Goal: Book appointment/travel/reservation

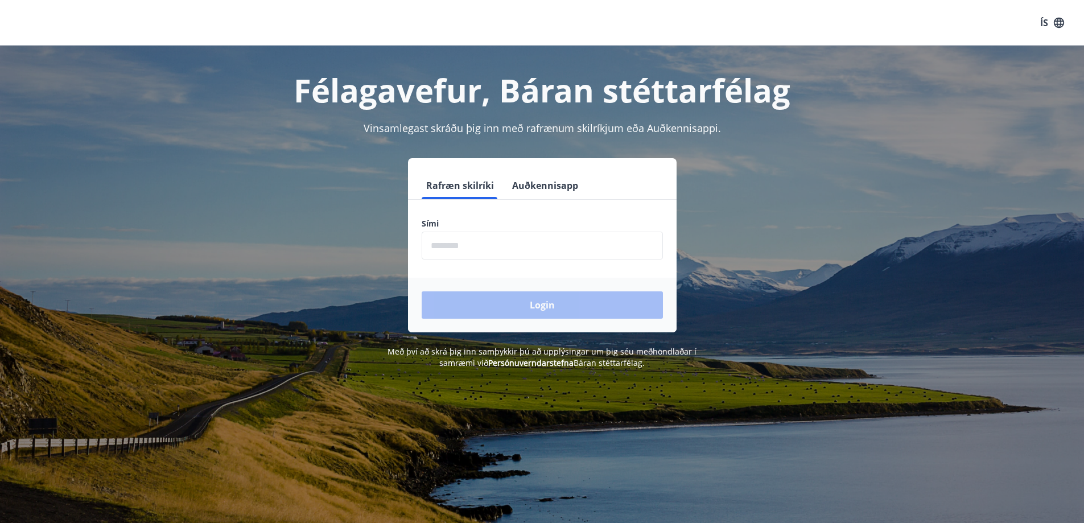
click at [513, 247] on input "phone" at bounding box center [542, 246] width 241 height 28
type input "********"
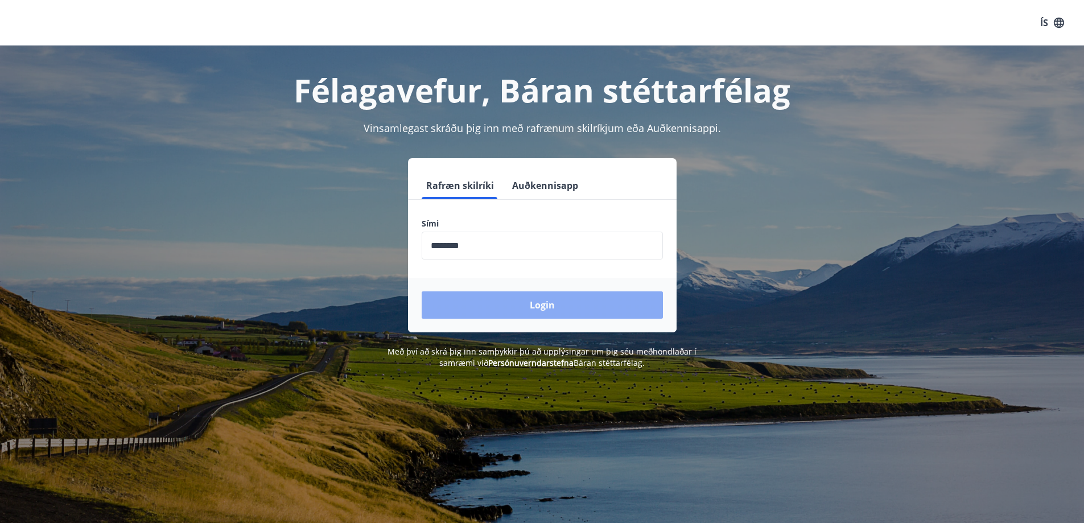
click at [520, 305] on button "Login" at bounding box center [542, 304] width 241 height 27
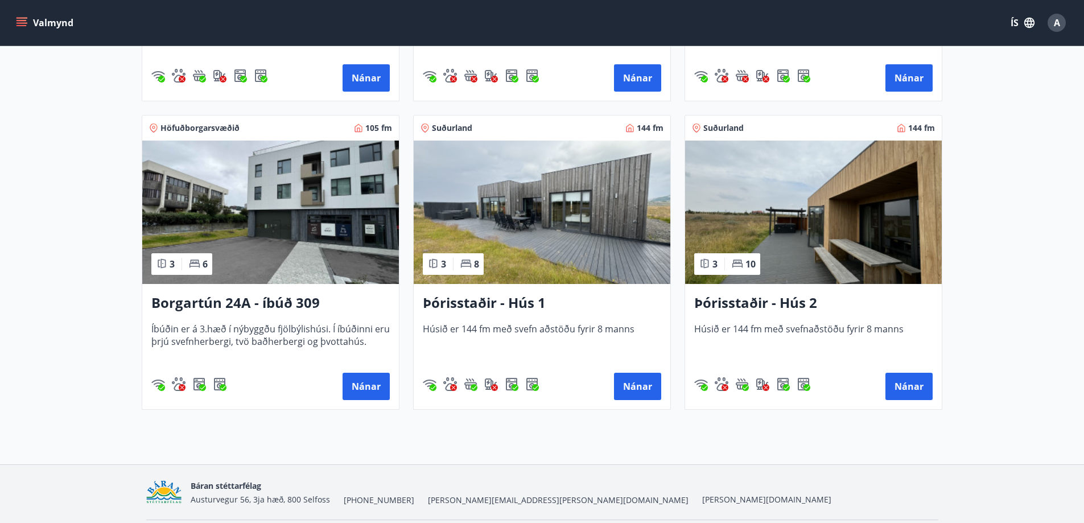
scroll to position [800, 0]
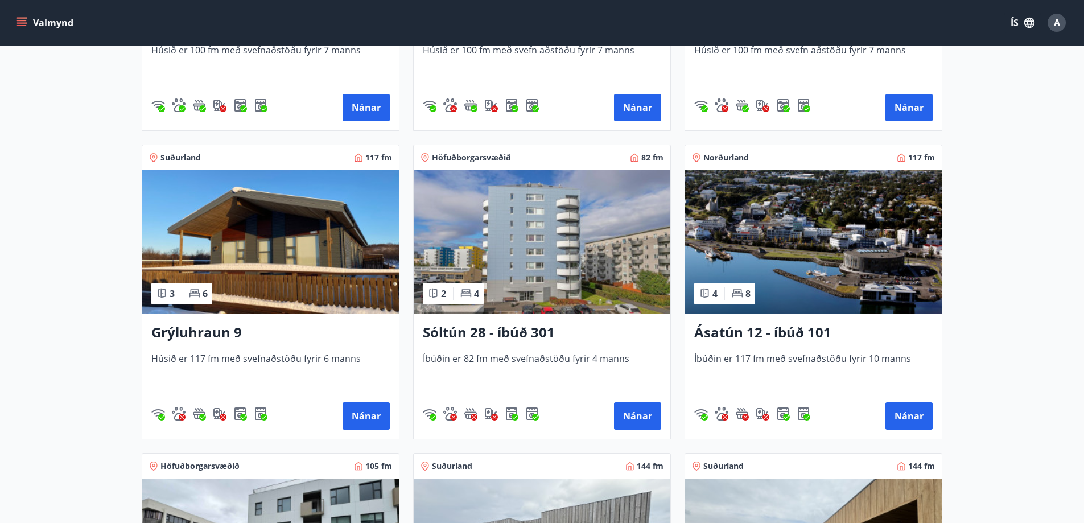
scroll to position [427, 0]
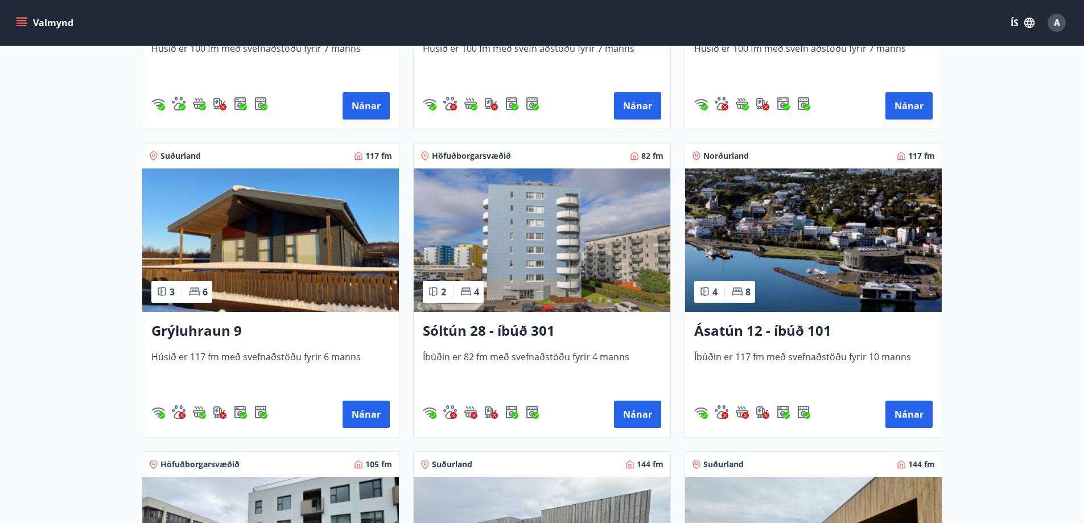
click at [523, 213] on img at bounding box center [542, 240] width 257 height 143
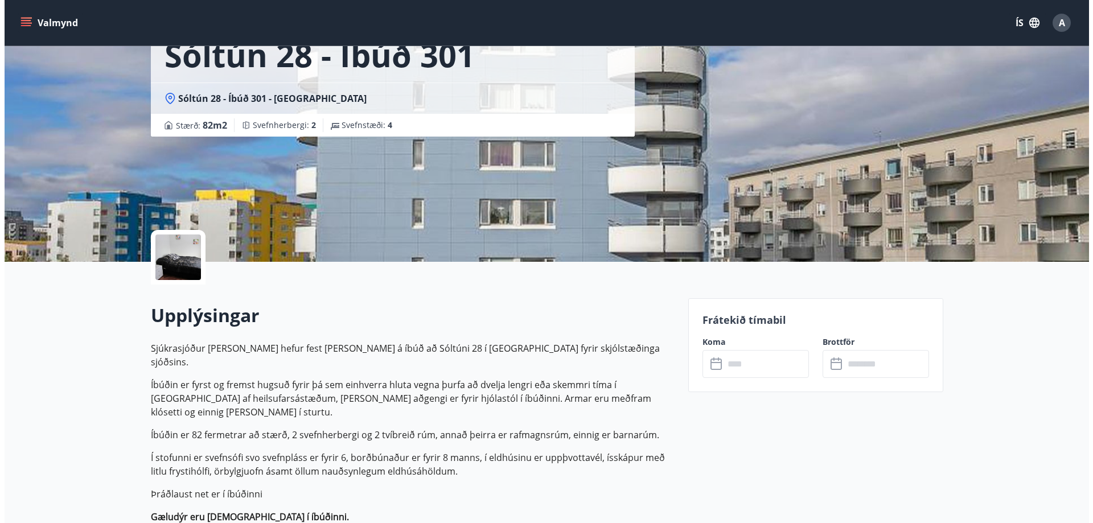
scroll to position [85, 0]
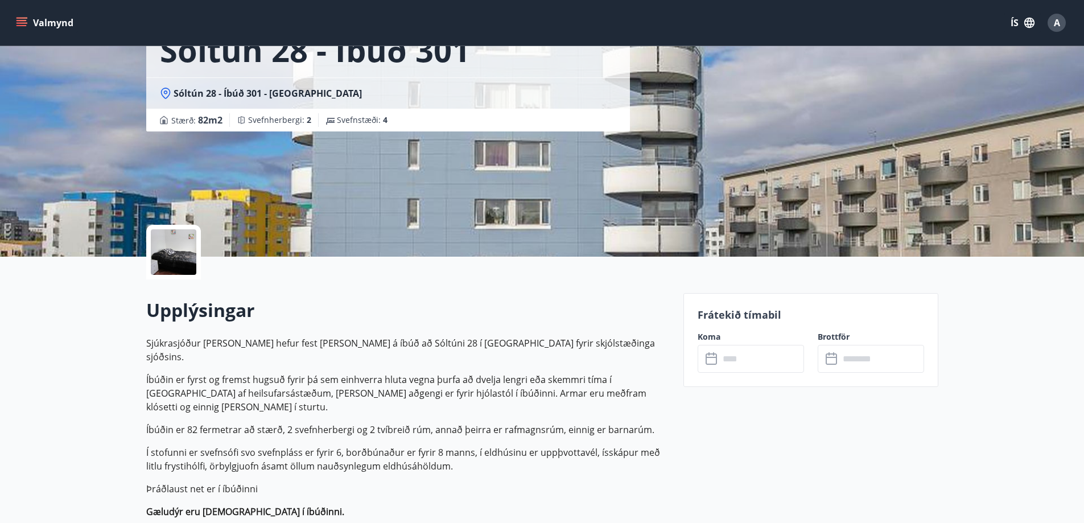
click at [787, 358] on input "text" at bounding box center [762, 359] width 85 height 28
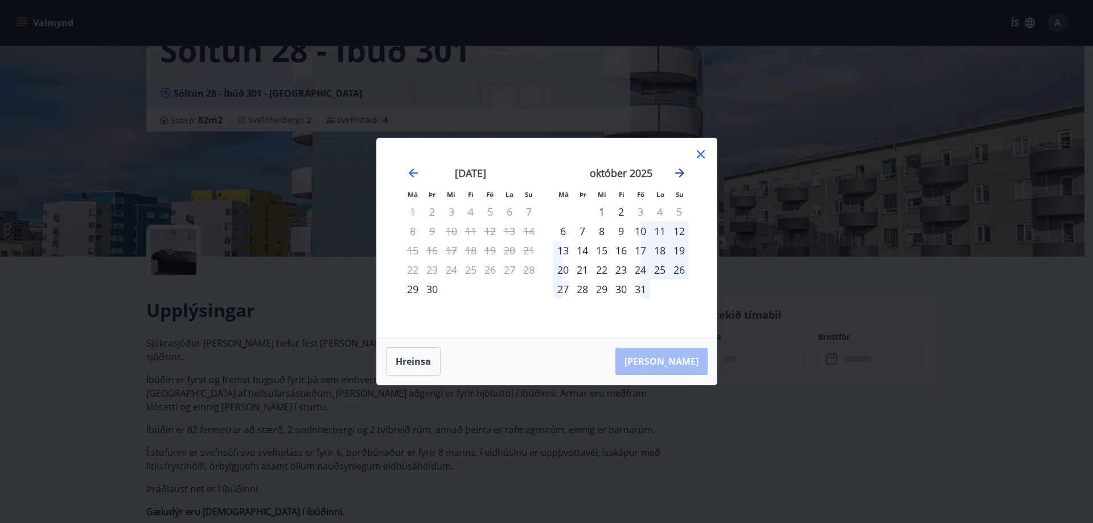
click at [682, 173] on icon "Move forward to switch to the next month." at bounding box center [679, 173] width 9 height 9
click at [623, 250] on div "13" at bounding box center [620, 250] width 19 height 19
click at [680, 251] on div "16" at bounding box center [678, 250] width 19 height 19
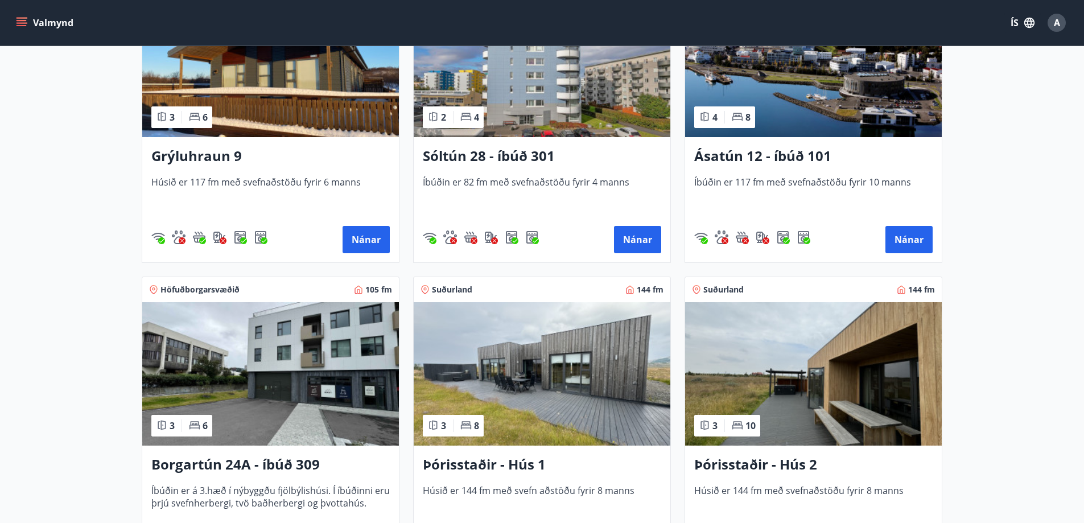
scroll to position [669, 0]
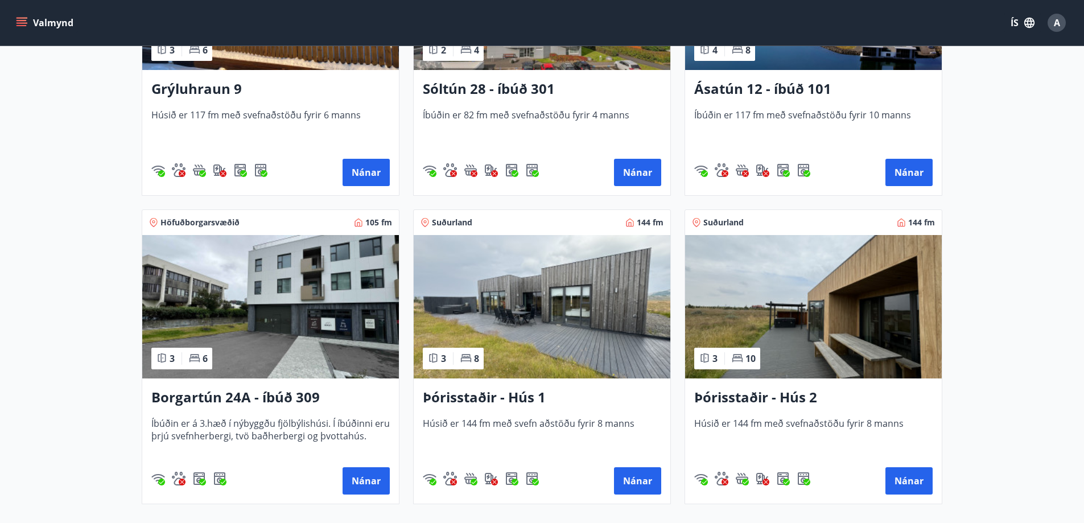
click at [247, 302] on img at bounding box center [270, 306] width 257 height 143
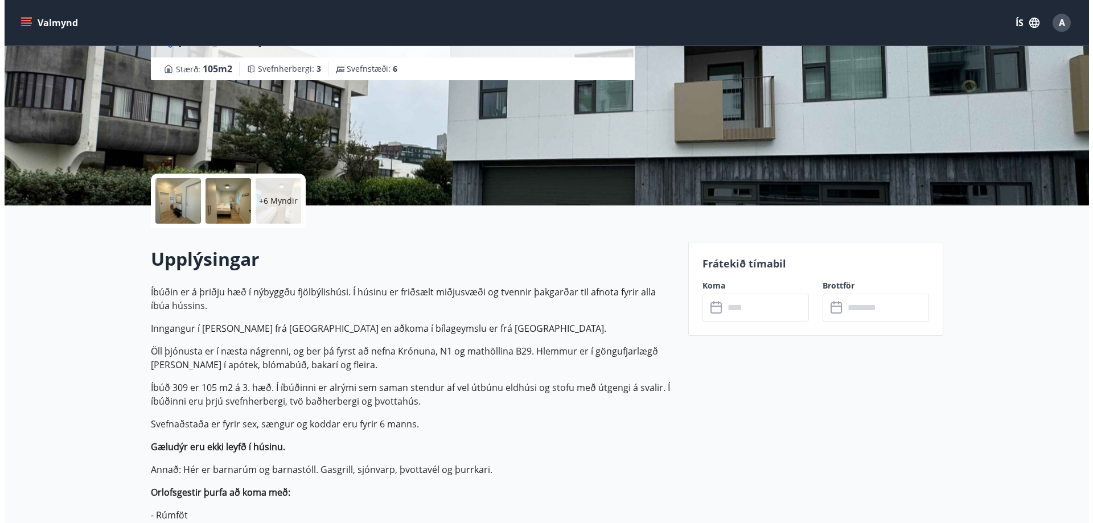
scroll to position [275, 0]
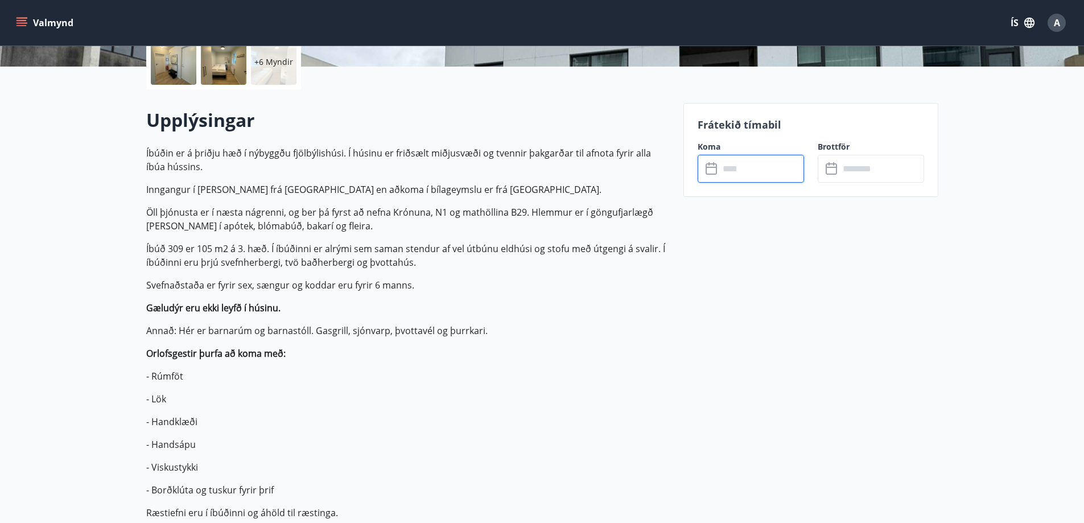
click at [752, 175] on input "text" at bounding box center [762, 169] width 85 height 28
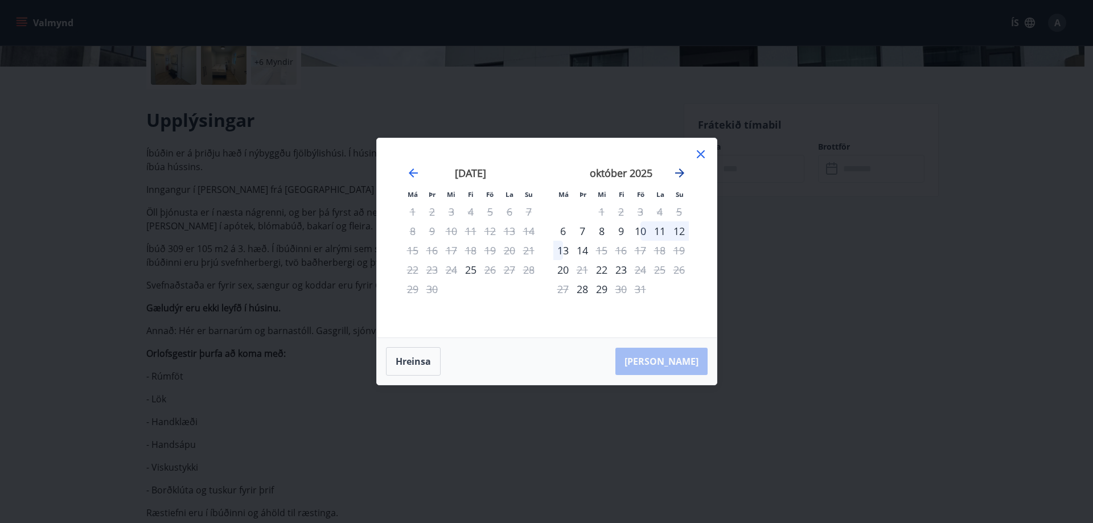
click at [683, 175] on icon "Move forward to switch to the next month." at bounding box center [680, 173] width 14 height 14
click at [622, 245] on div "13" at bounding box center [620, 250] width 19 height 19
click at [682, 252] on div "16" at bounding box center [678, 250] width 19 height 19
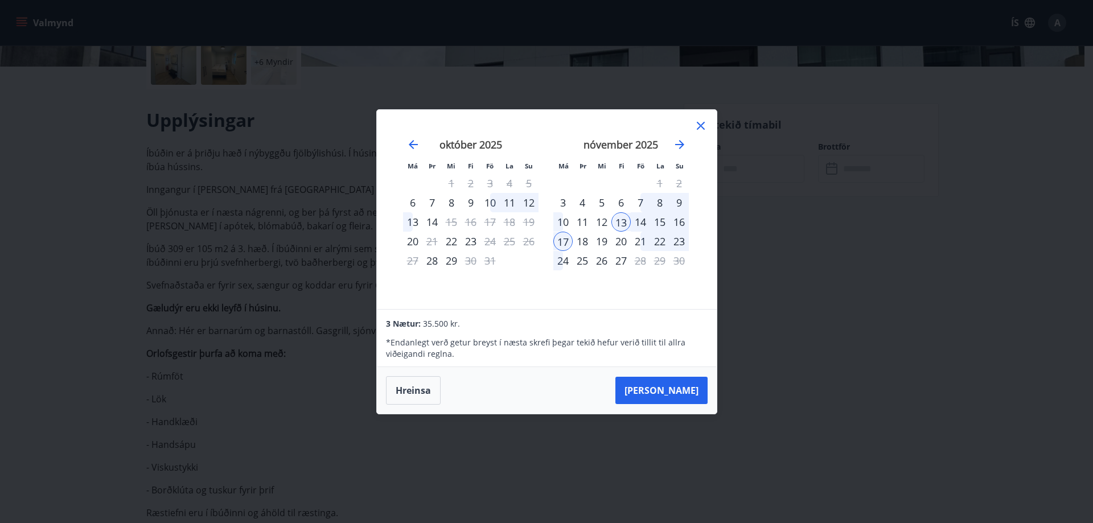
click at [678, 220] on div "16" at bounding box center [678, 221] width 19 height 19
click at [622, 219] on div "13" at bounding box center [620, 221] width 19 height 19
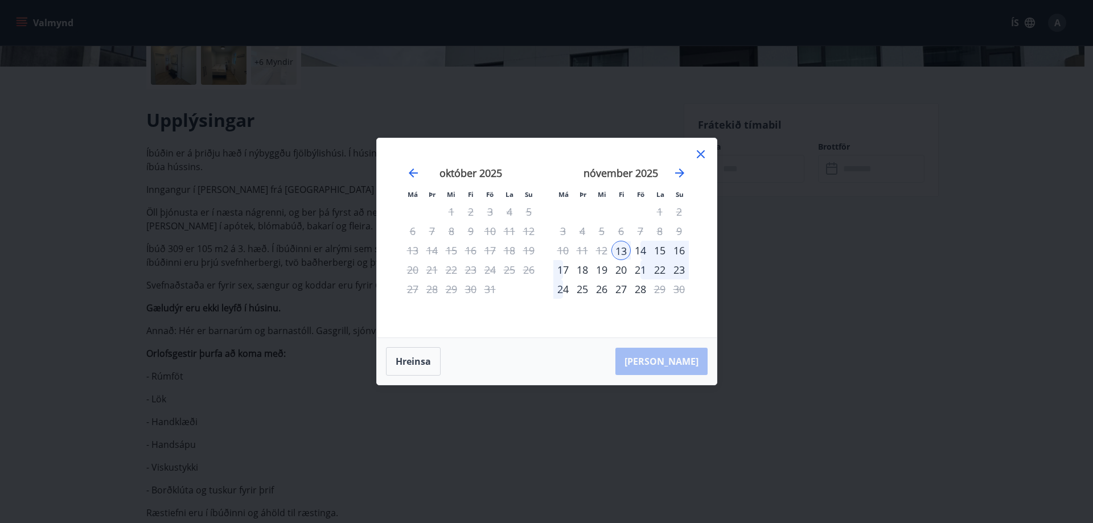
click at [681, 250] on div "16" at bounding box center [678, 250] width 19 height 19
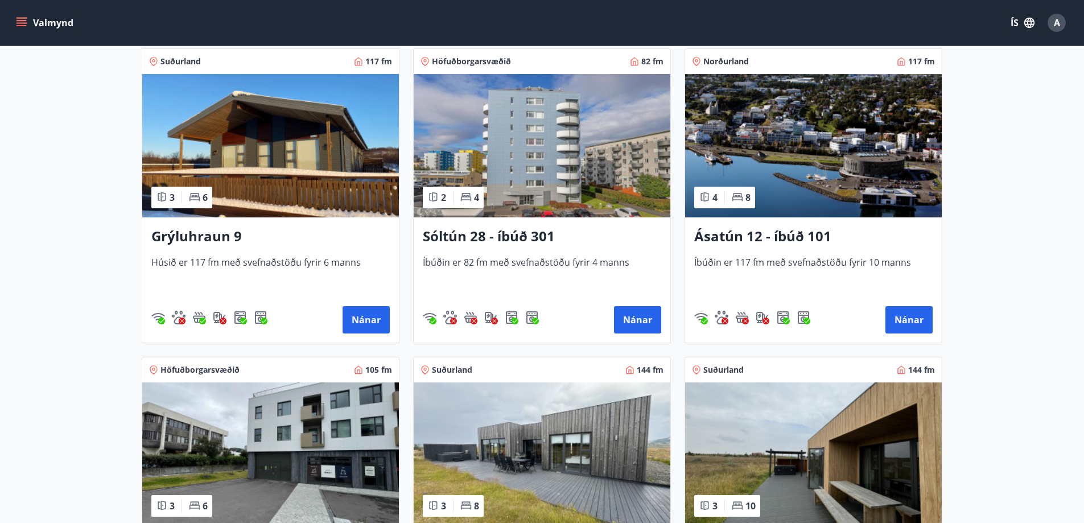
scroll to position [541, 0]
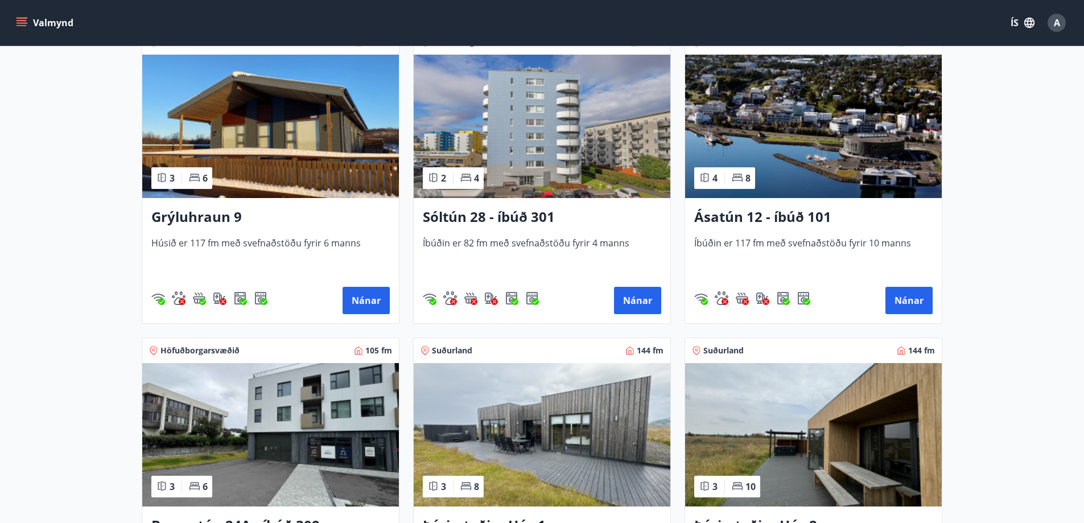
click at [540, 160] on img at bounding box center [542, 126] width 257 height 143
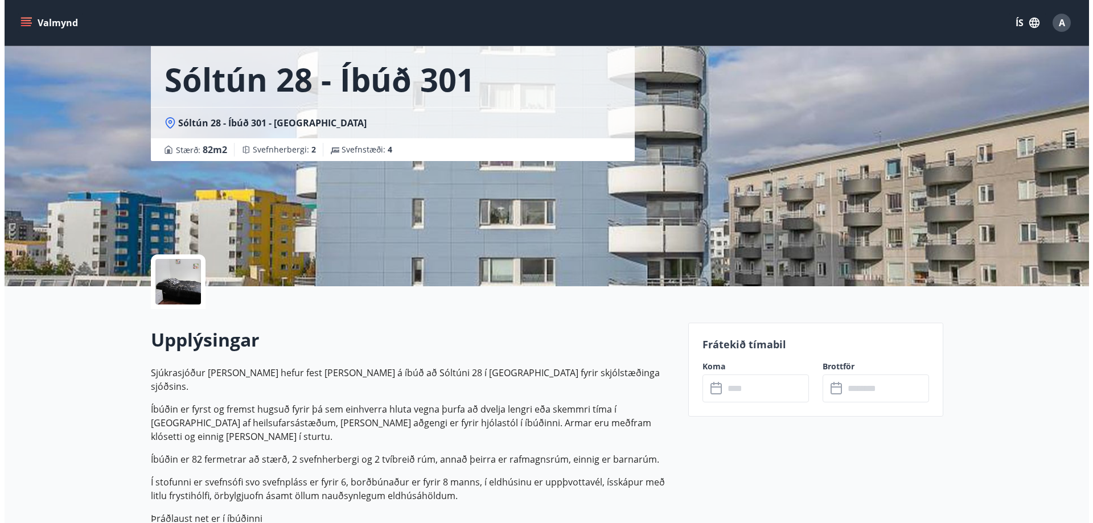
scroll to position [76, 0]
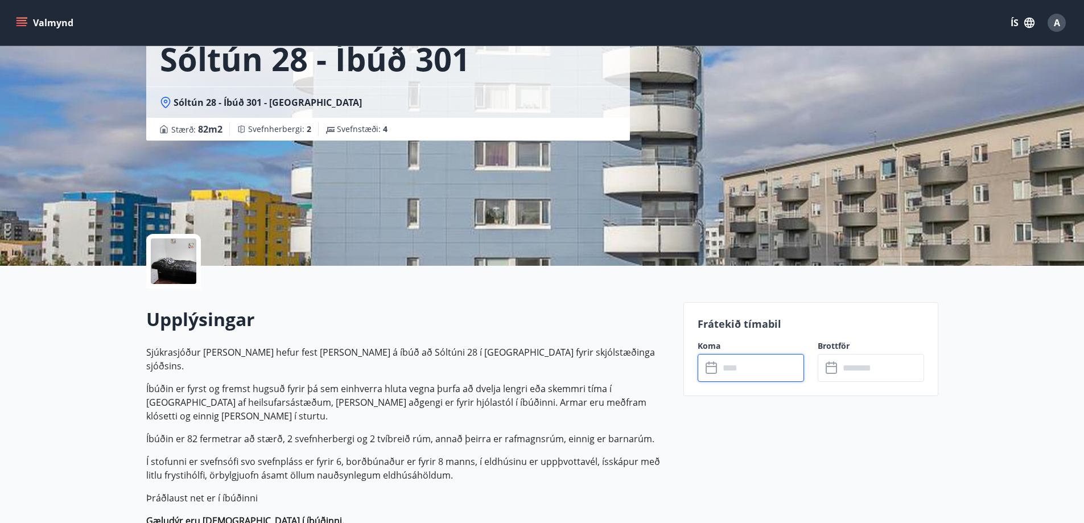
click at [759, 367] on input "text" at bounding box center [762, 368] width 85 height 28
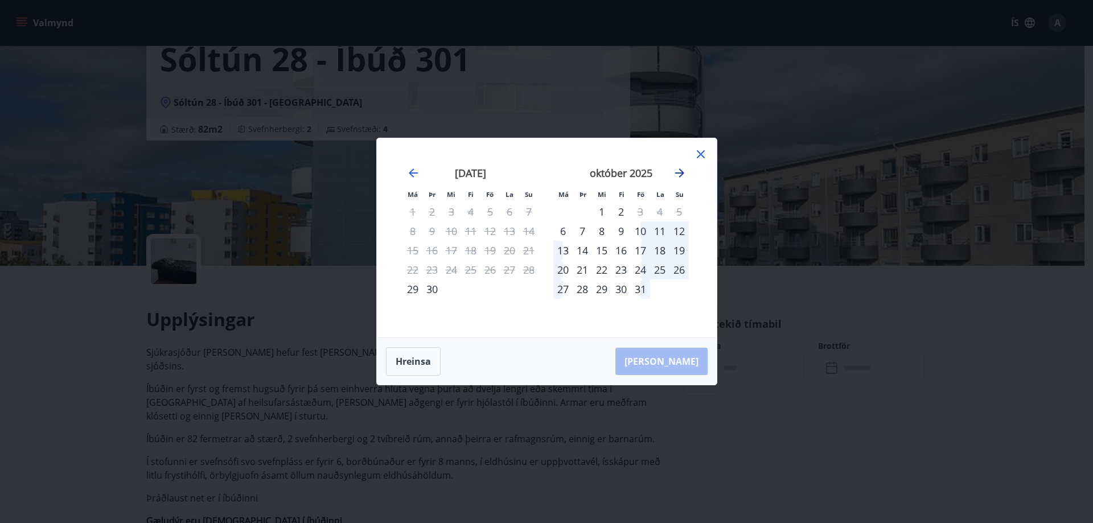
click at [679, 176] on icon "Move forward to switch to the next month." at bounding box center [679, 173] width 9 height 9
click at [620, 252] on div "13" at bounding box center [620, 250] width 19 height 19
click at [662, 250] on div "15" at bounding box center [659, 250] width 19 height 19
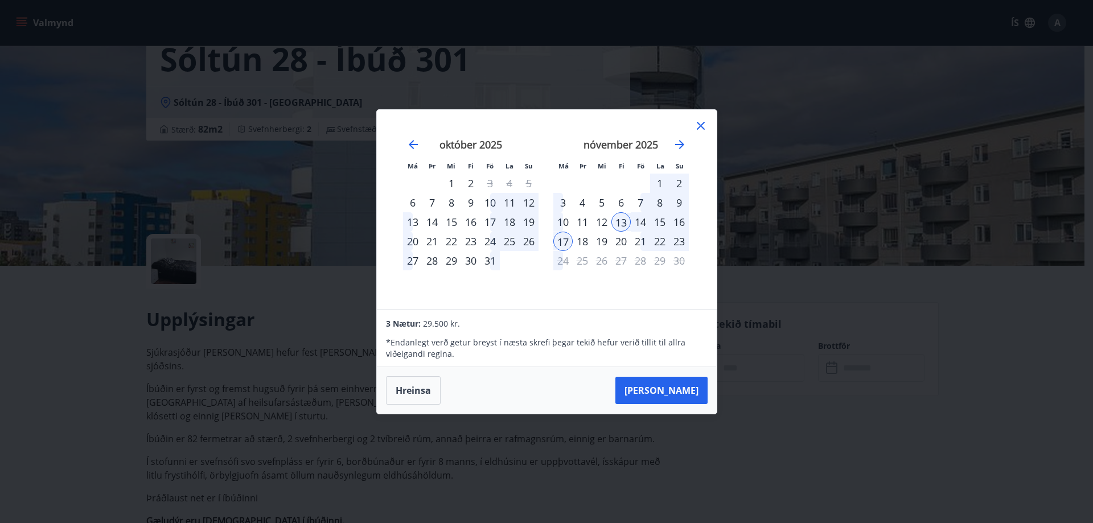
click at [638, 222] on div "14" at bounding box center [640, 221] width 19 height 19
click at [621, 217] on div "13" at bounding box center [620, 221] width 19 height 19
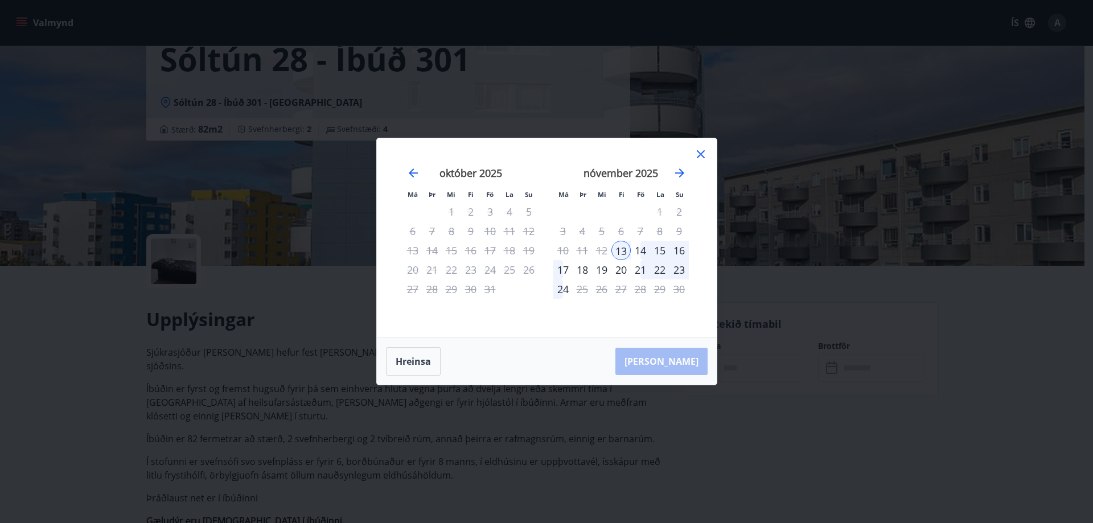
click at [638, 250] on div "14" at bounding box center [640, 250] width 19 height 19
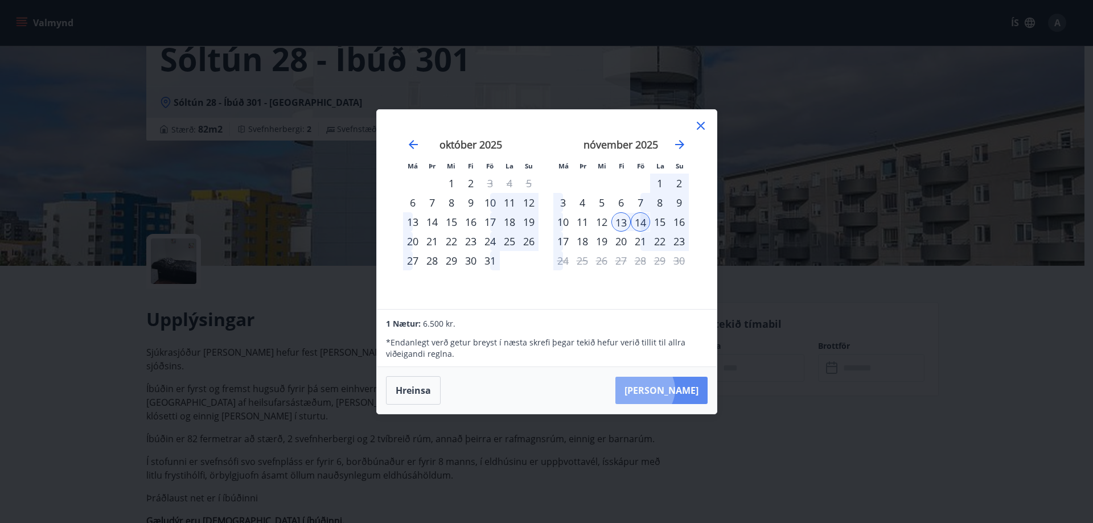
click at [677, 389] on button "Taka Frá" at bounding box center [661, 390] width 92 height 27
